Goal: Information Seeking & Learning: Understand process/instructions

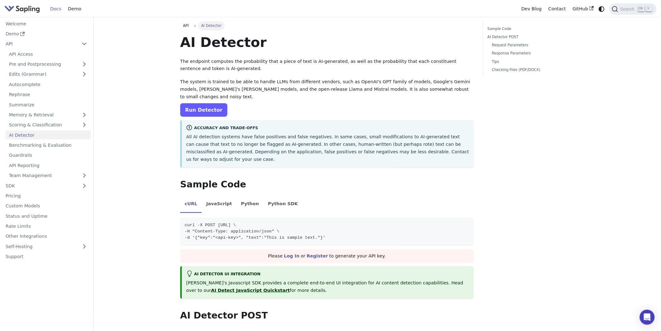
click at [209, 103] on link "Run Detector" at bounding box center [203, 109] width 47 height 13
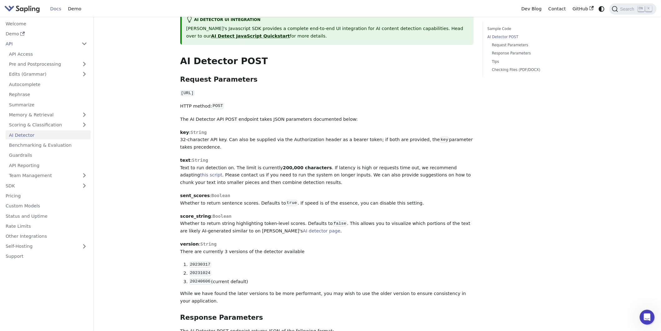
scroll to position [243, 0]
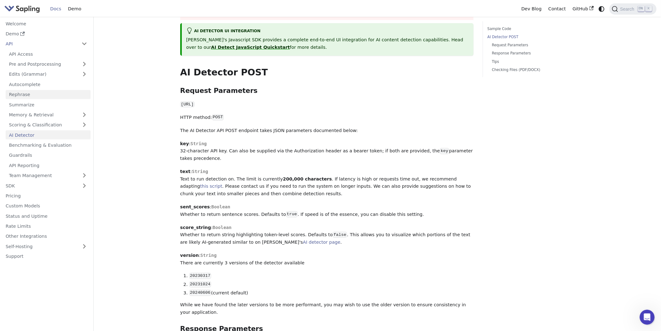
click at [23, 95] on link "Rephrase" at bounding box center [48, 94] width 85 height 9
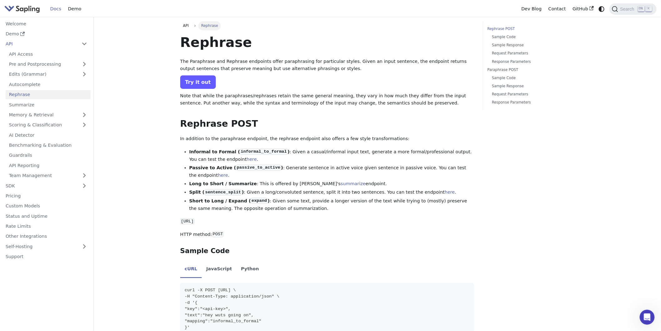
click at [193, 79] on link "Try it out" at bounding box center [198, 81] width 36 height 13
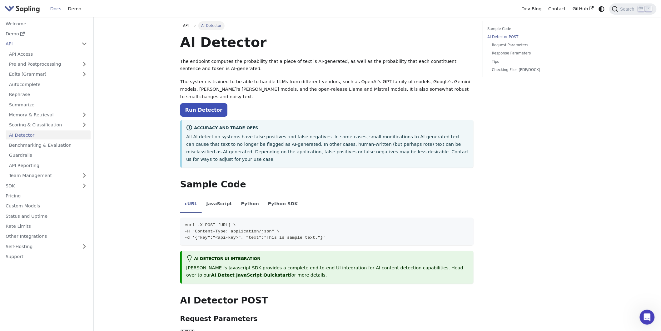
scroll to position [243, 0]
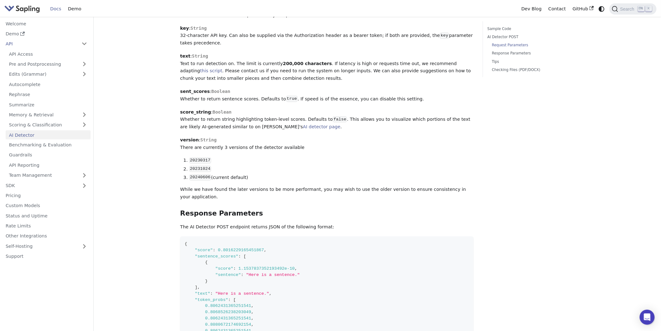
scroll to position [354, 0]
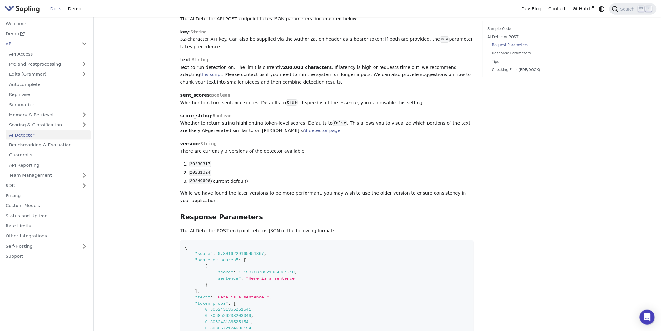
click at [9, 9] on img "Main" at bounding box center [22, 8] width 36 height 9
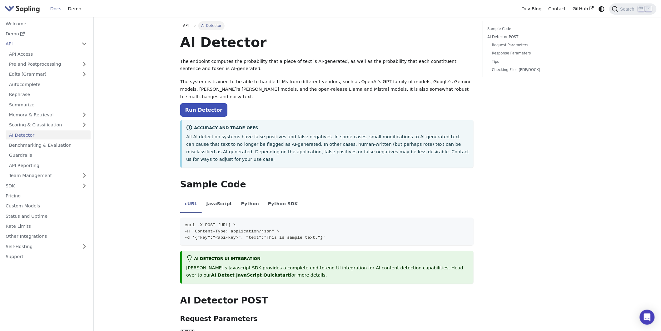
scroll to position [354, 0]
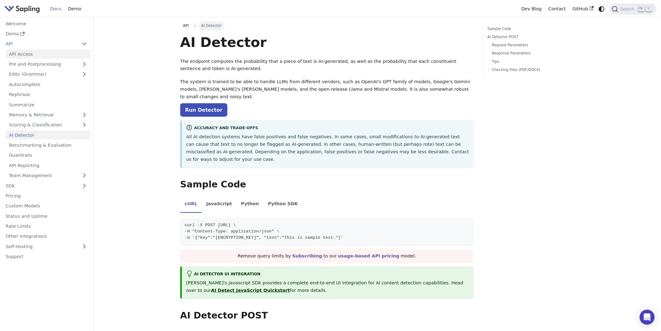
click at [48, 54] on link "API Access" at bounding box center [48, 53] width 85 height 9
